Goal: Information Seeking & Learning: Learn about a topic

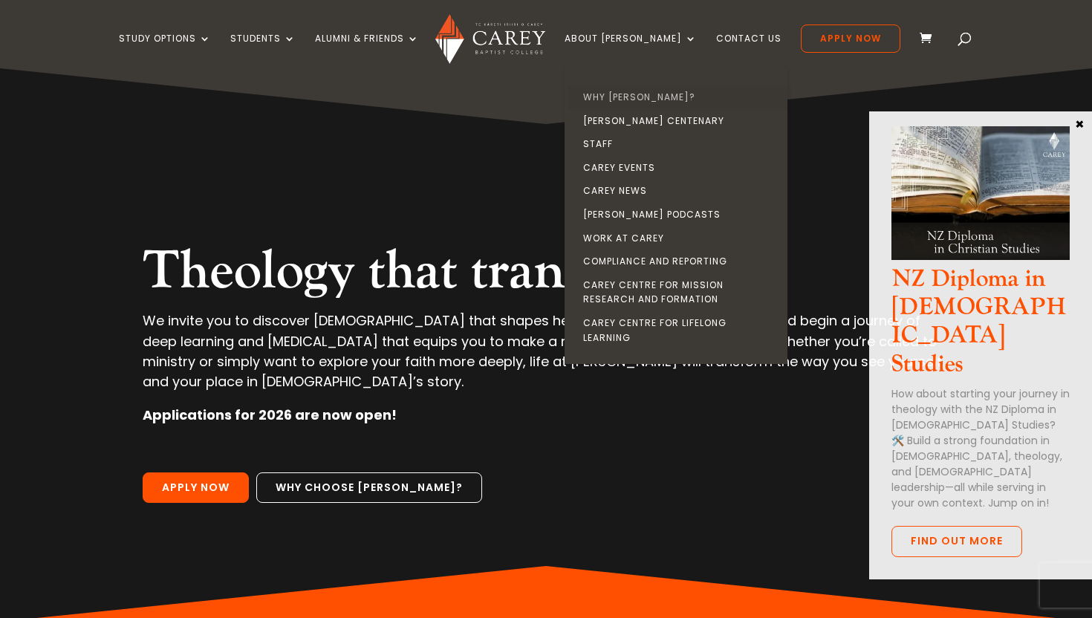
click at [643, 94] on link "Why [PERSON_NAME]?" at bounding box center [679, 97] width 223 height 24
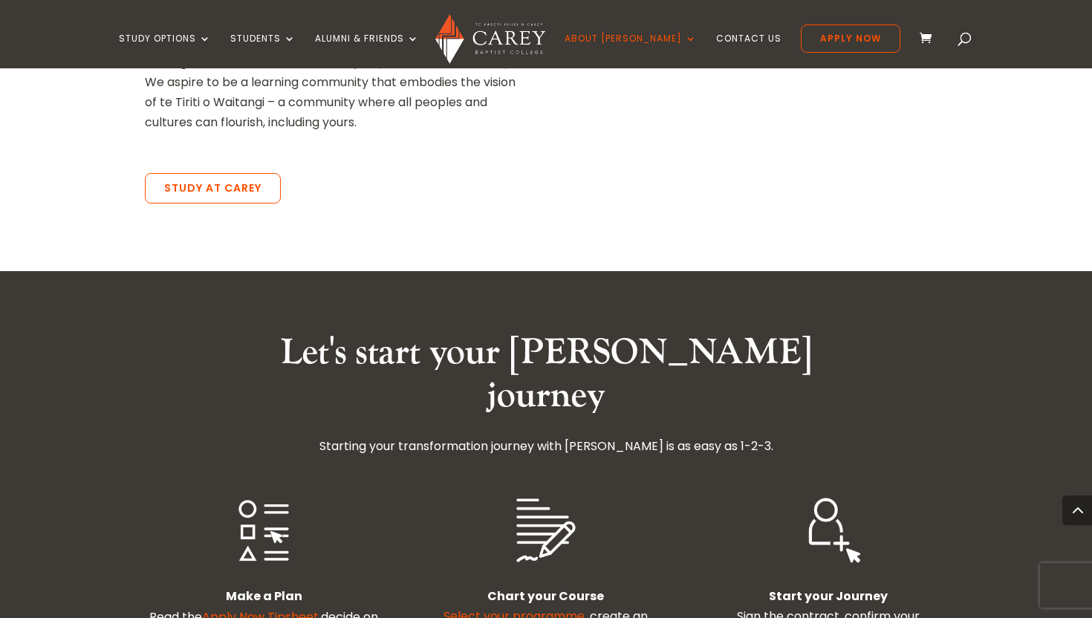
scroll to position [2358, 0]
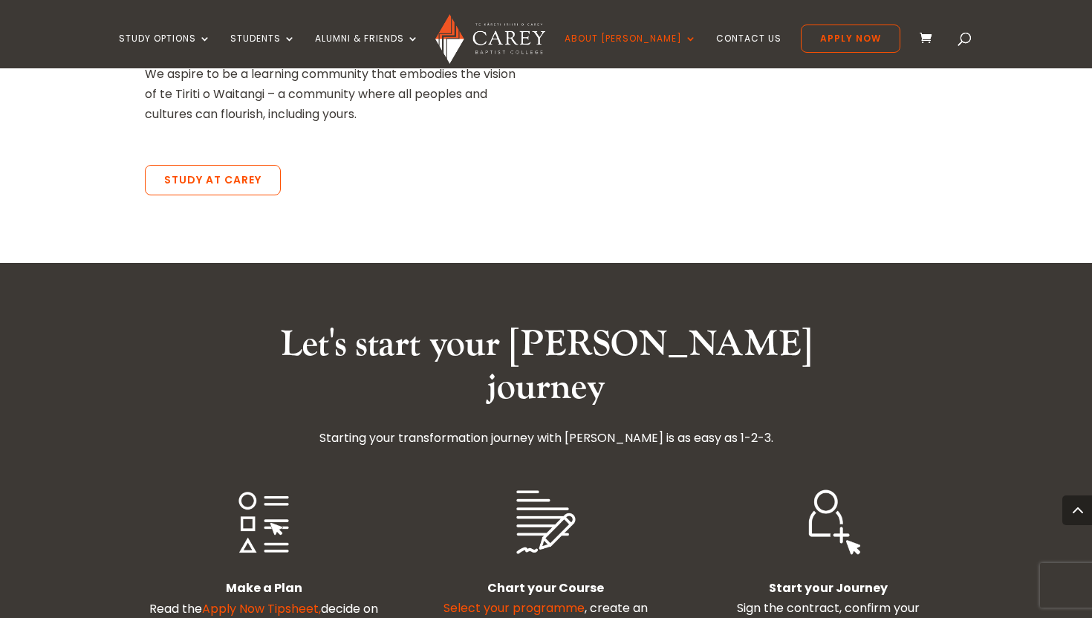
click at [279, 600] on link "Apply Now Tipsheet," at bounding box center [261, 608] width 119 height 17
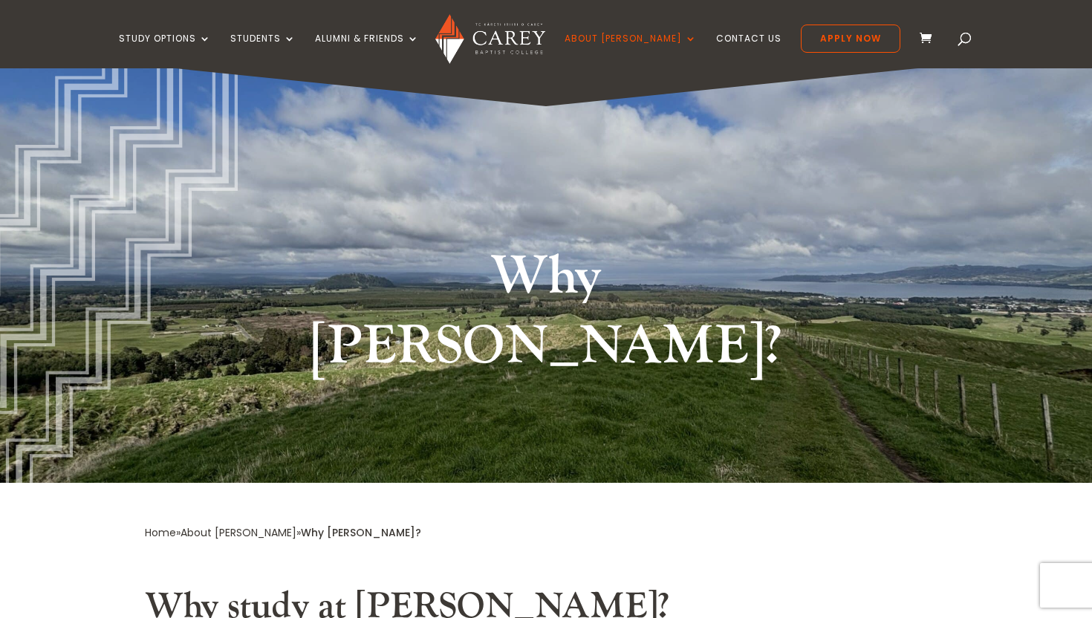
scroll to position [0, 0]
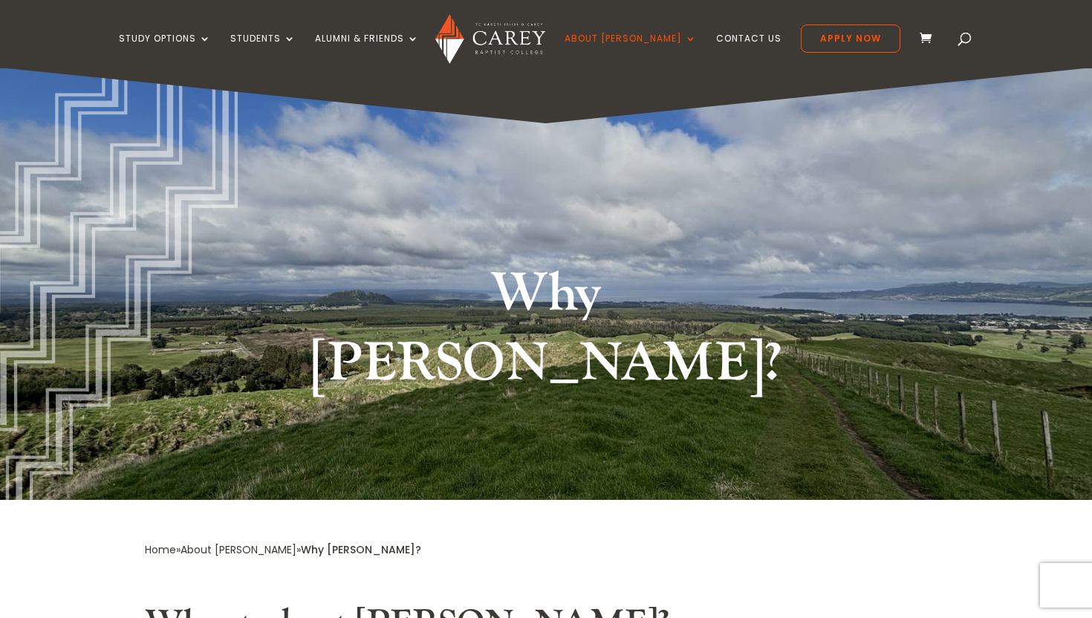
click at [625, 21] on div "Study Options Certificate in [DEMOGRAPHIC_DATA] Leadership (Micro-credential) I…" at bounding box center [545, 34] width 1046 height 68
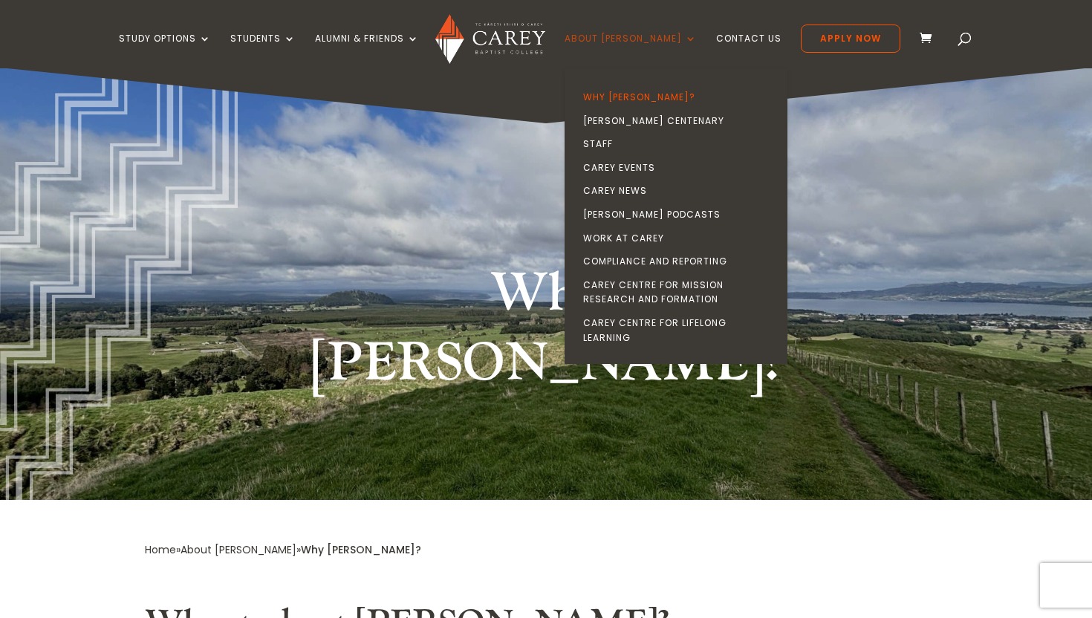
click at [639, 39] on link "About [PERSON_NAME]" at bounding box center [631, 50] width 132 height 35
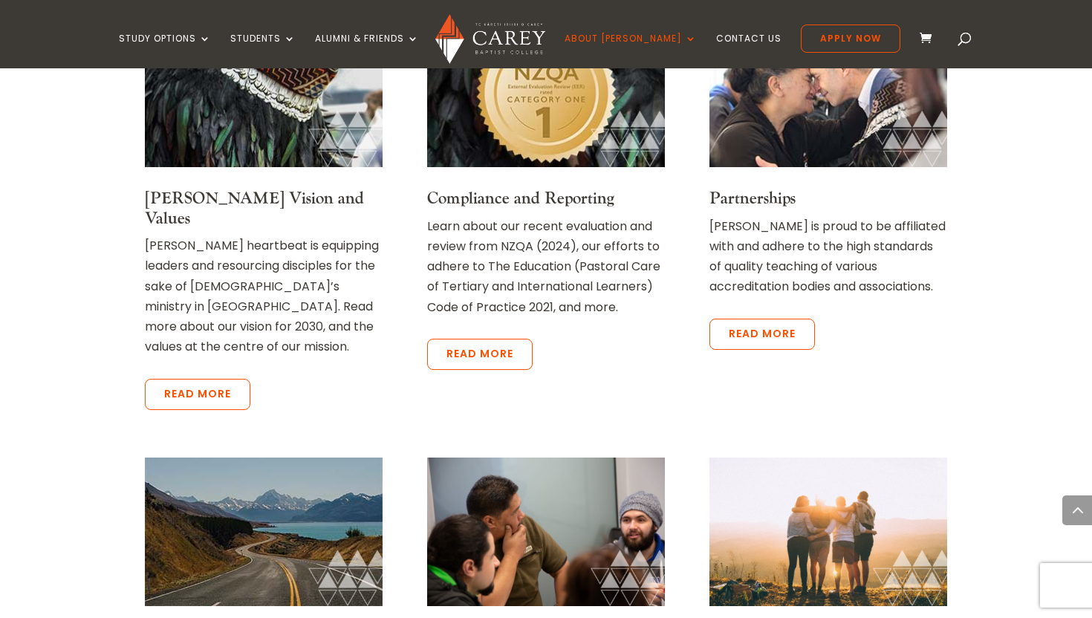
scroll to position [2869, 0]
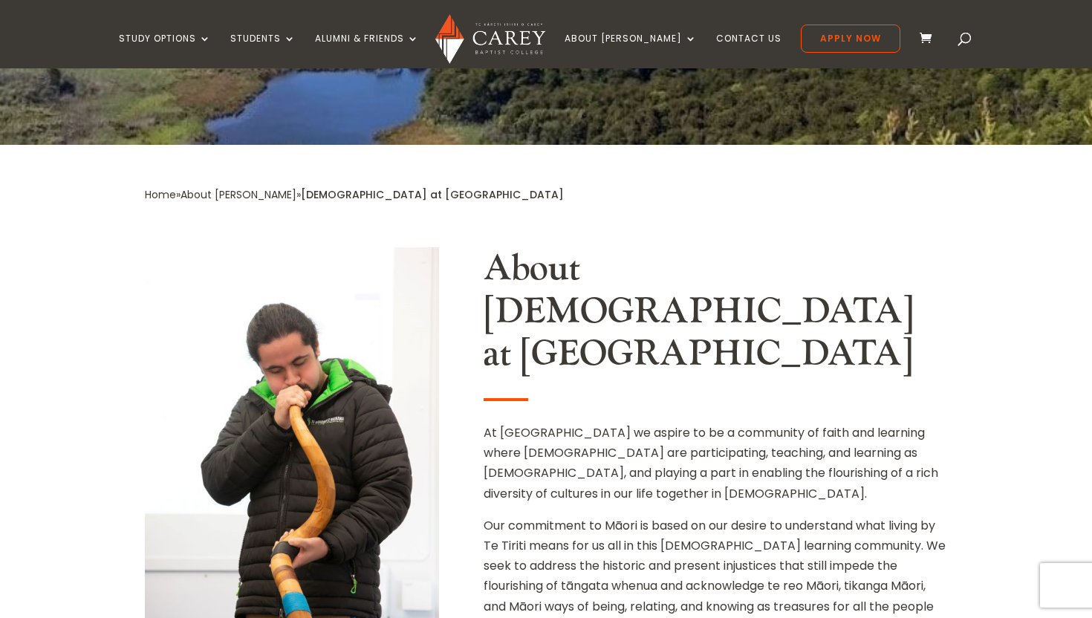
scroll to position [509, 0]
